Goal: Transaction & Acquisition: Register for event/course

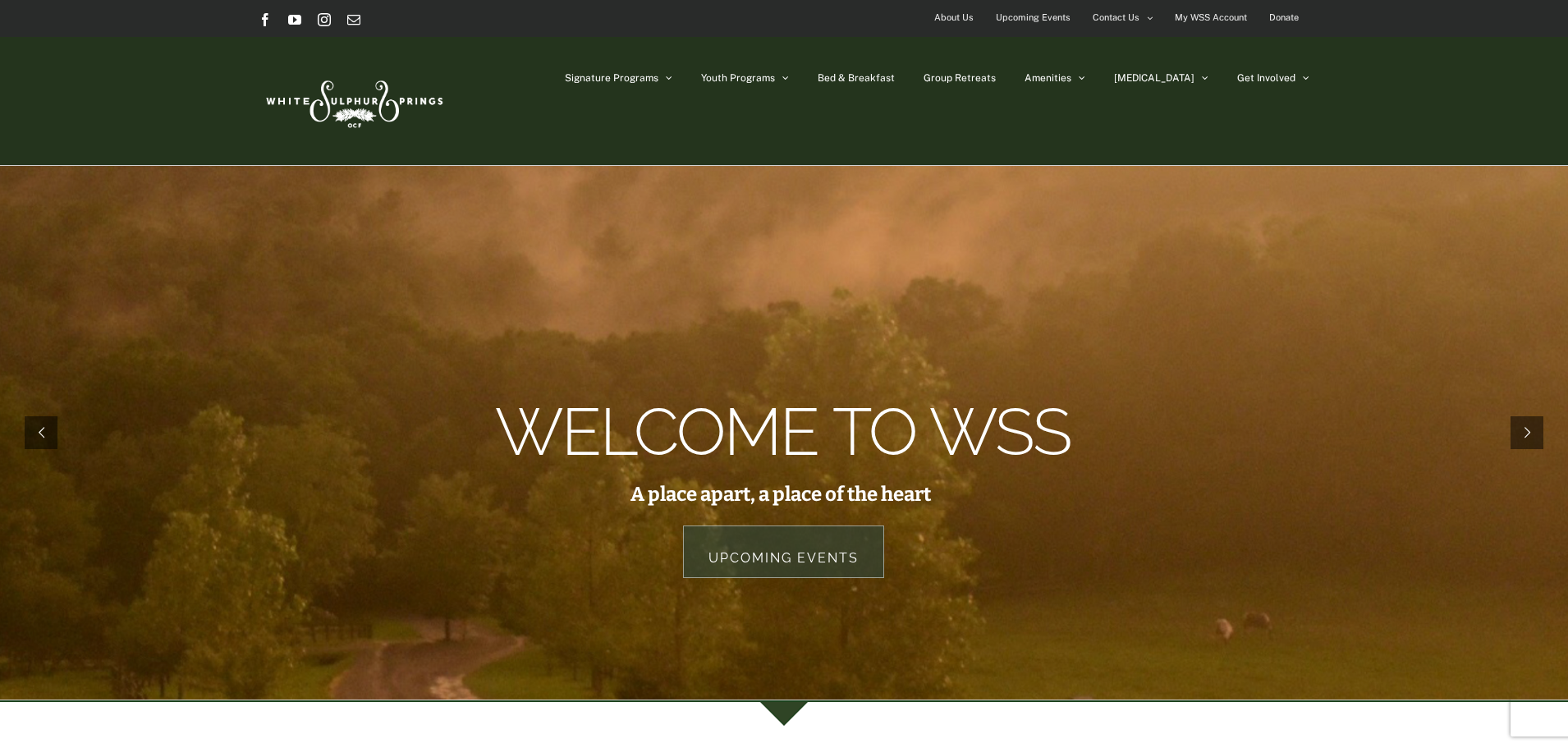
click at [1043, 12] on span "Upcoming Events" at bounding box center [1033, 17] width 75 height 24
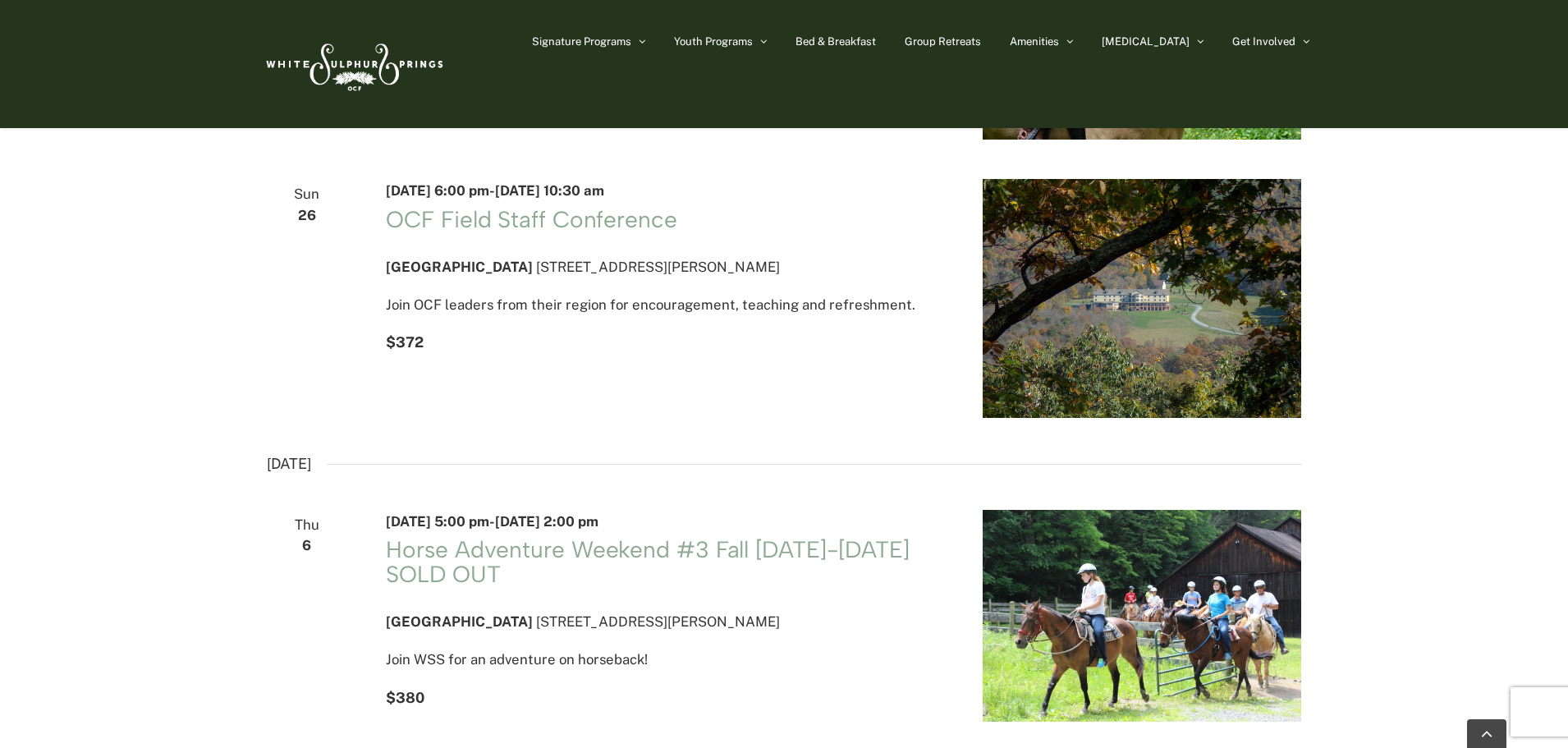
scroll to position [1068, 0]
click at [633, 233] on link "OCF Field Staff Conference" at bounding box center [532, 218] width 291 height 28
